Goal: Task Accomplishment & Management: Use online tool/utility

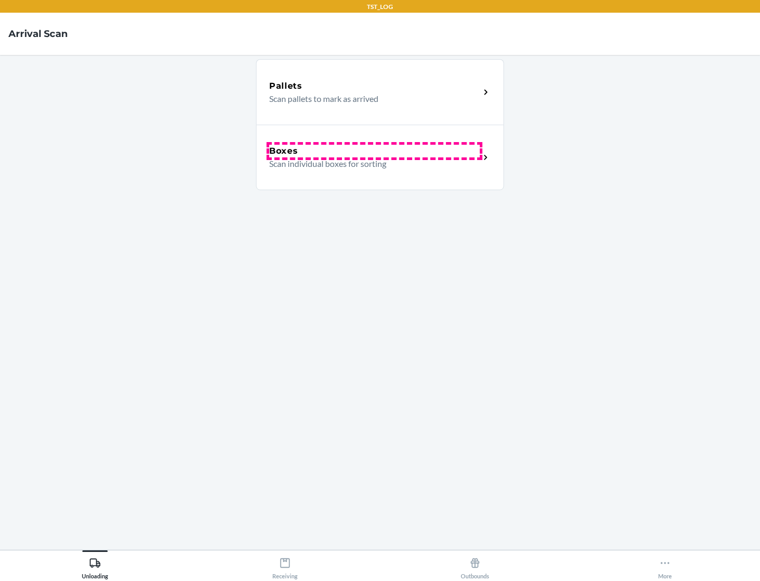
click at [374, 151] on div "Boxes" at bounding box center [374, 151] width 211 height 13
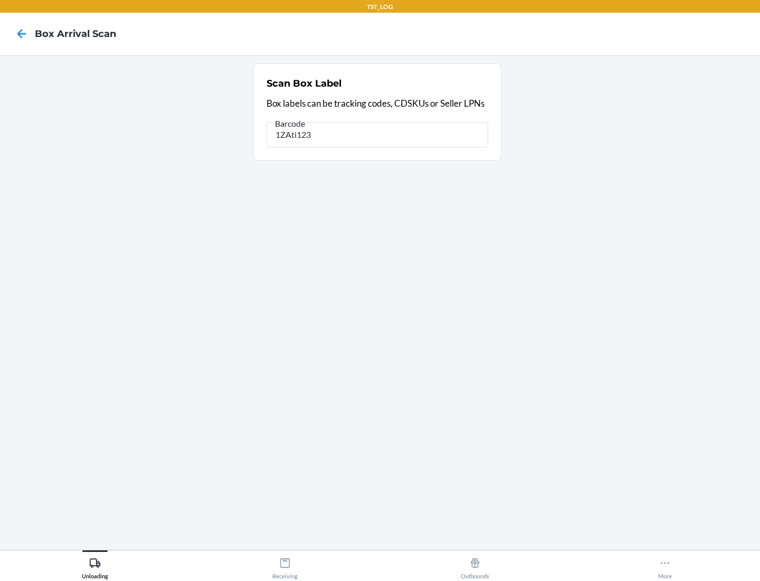
type input "1ZAti123"
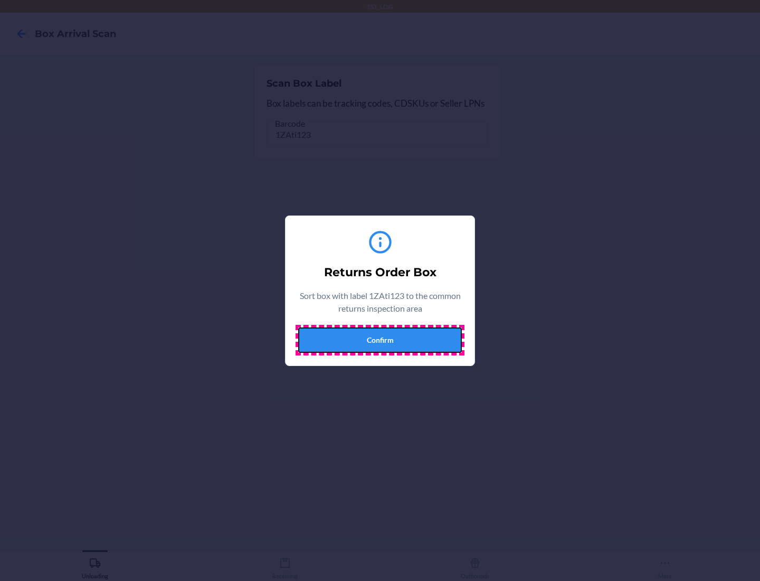
click at [380, 339] on button "Confirm" at bounding box center [380, 339] width 164 height 25
